Goal: Task Accomplishment & Management: Manage account settings

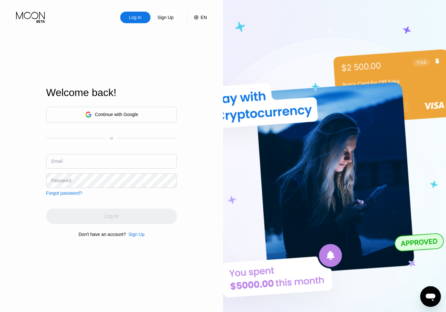
click at [66, 160] on input "text" at bounding box center [111, 161] width 131 height 14
paste input "[EMAIL_ADDRESS][DOMAIN_NAME]"
type input "[EMAIL_ADDRESS][DOMAIN_NAME]"
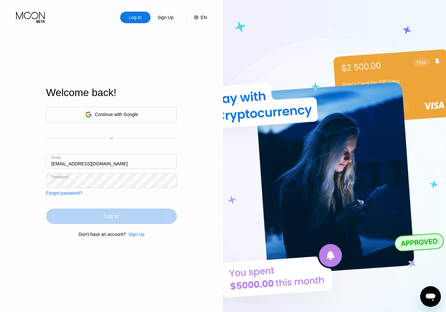
click at [145, 214] on div "Log In" at bounding box center [111, 215] width 131 height 15
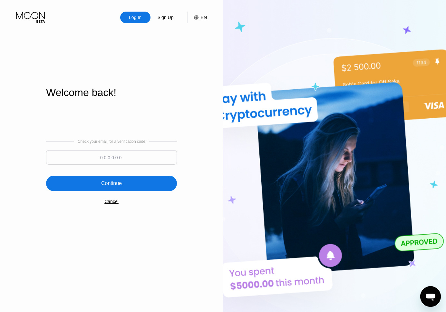
click at [164, 156] on input at bounding box center [111, 157] width 131 height 14
paste input "504643"
type input "504643"
click at [144, 180] on div "Continue" at bounding box center [111, 183] width 131 height 15
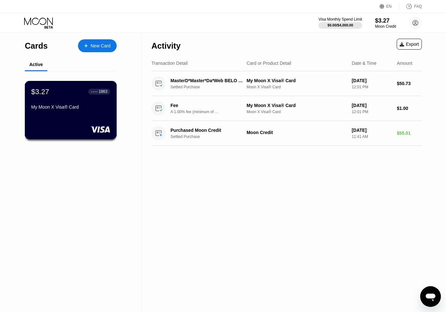
click at [76, 127] on div at bounding box center [70, 129] width 79 height 6
